Goal: Information Seeking & Learning: Learn about a topic

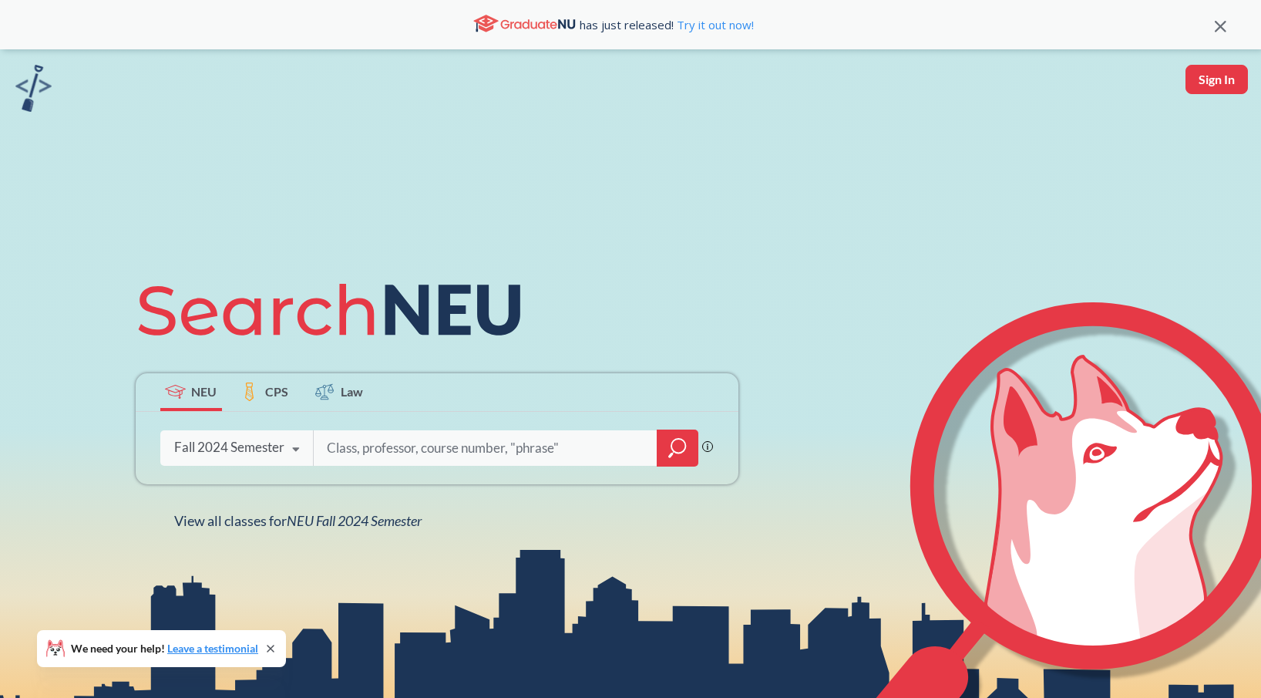
click at [214, 441] on div "Fall 2024 Semester" at bounding box center [229, 447] width 110 height 17
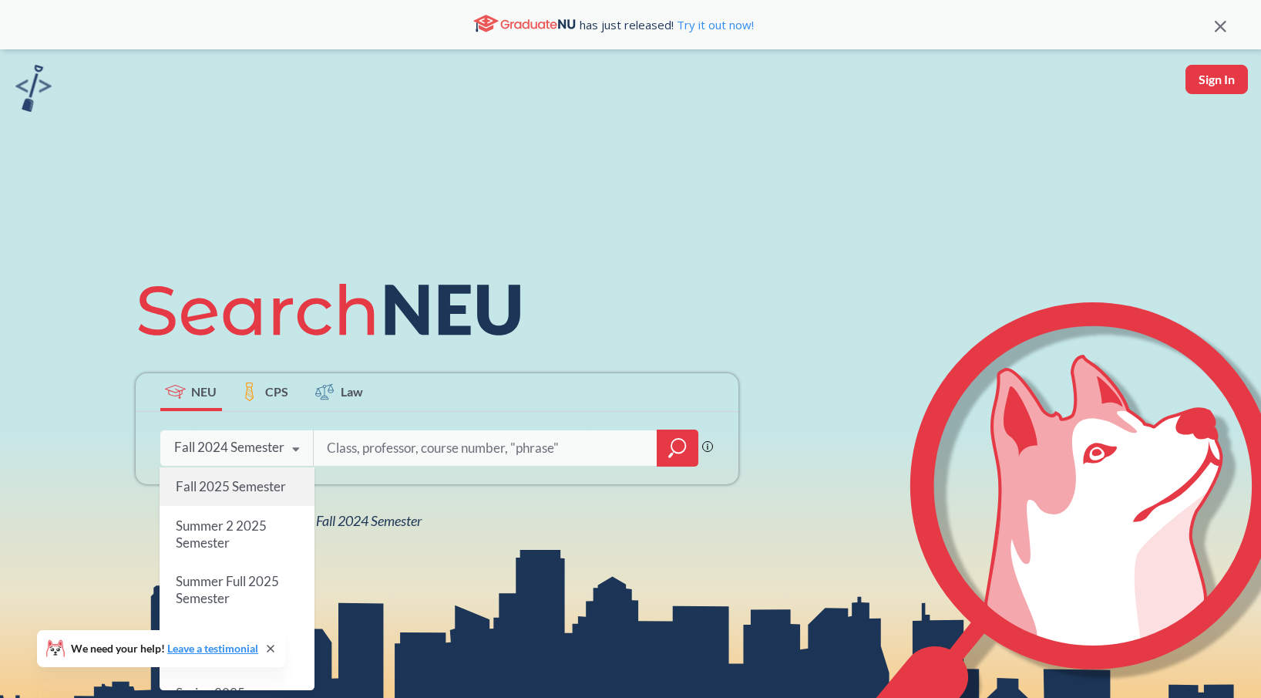
click at [217, 475] on div "Fall 2025 Semester" at bounding box center [237, 486] width 155 height 39
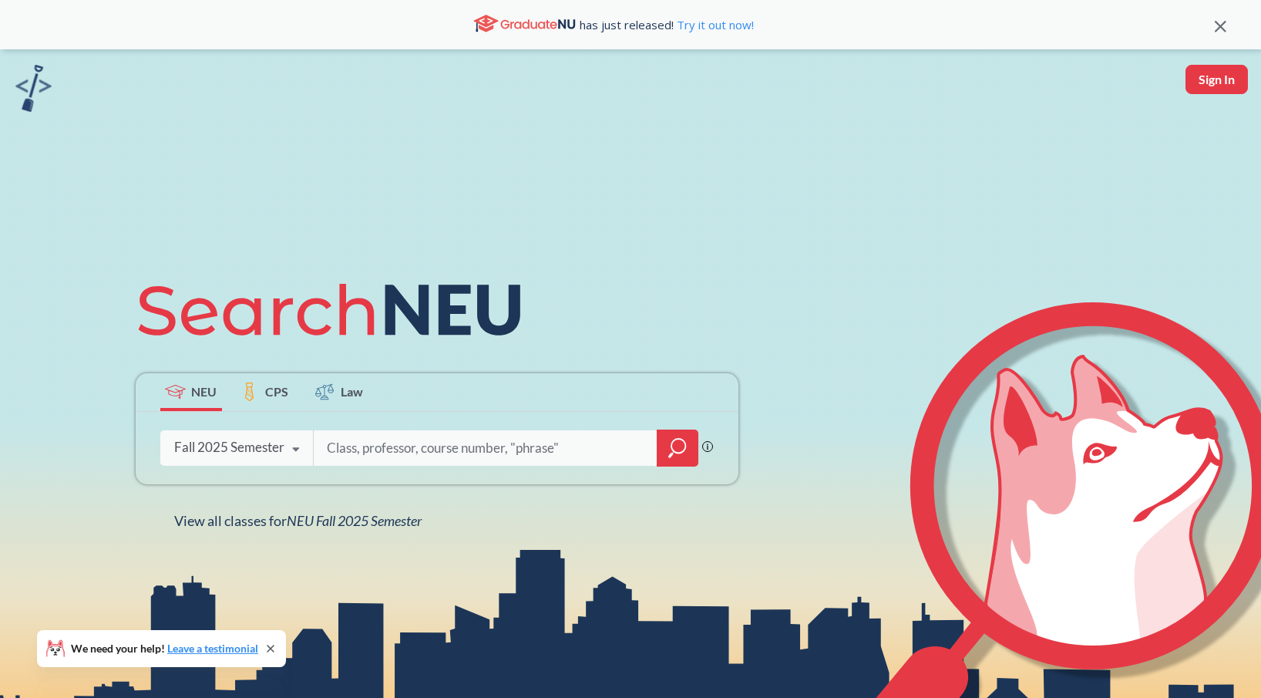
click at [352, 457] on input "search" at bounding box center [485, 448] width 321 height 32
type input "cs 5001"
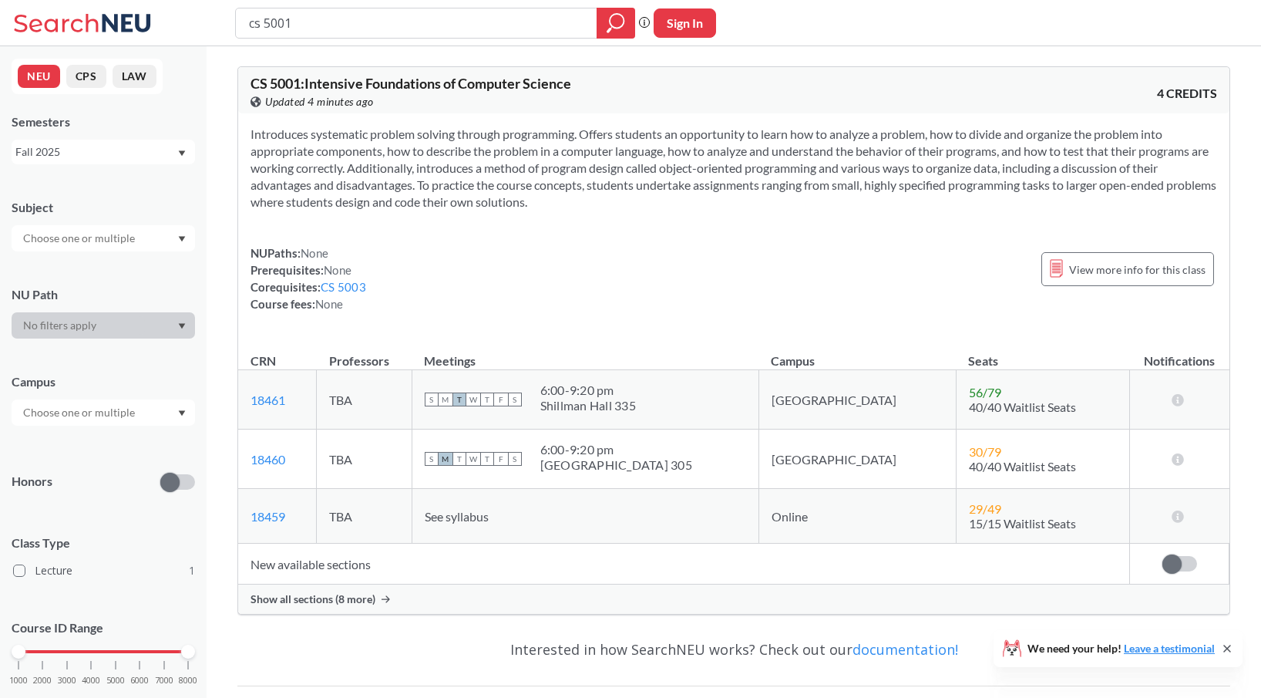
click at [365, 604] on span "Show all sections (8 more)" at bounding box center [313, 599] width 125 height 14
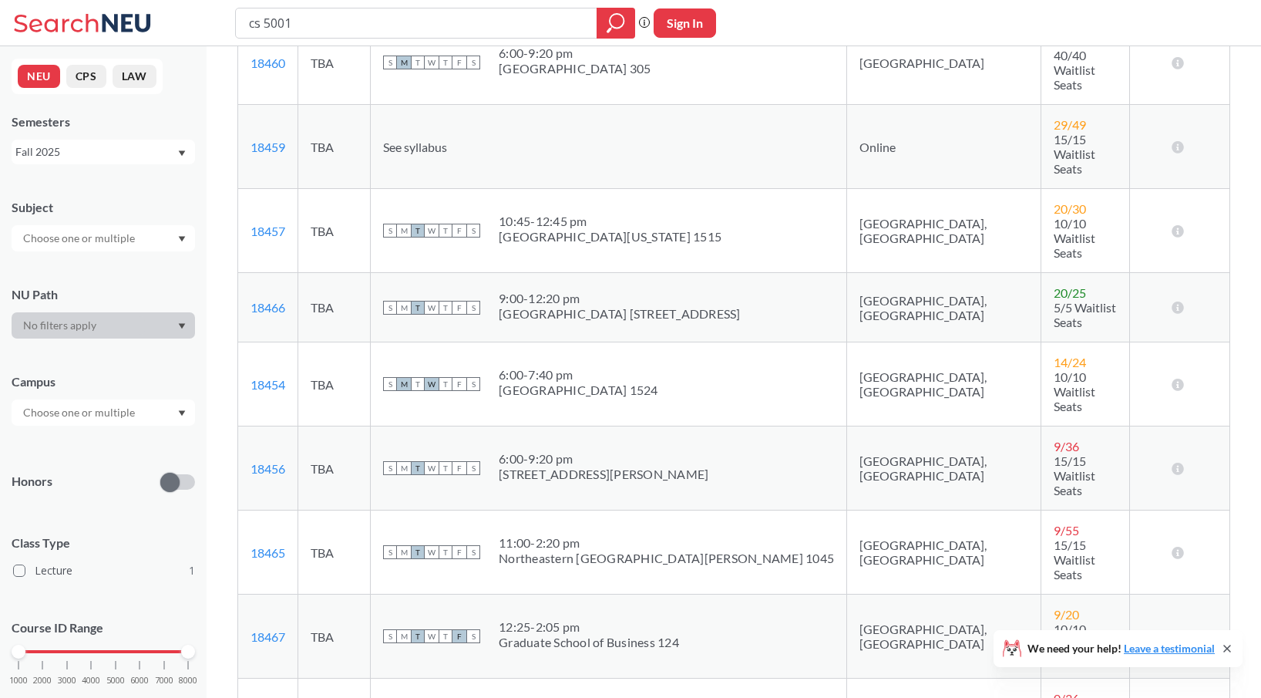
scroll to position [496, 0]
